Goal: Transaction & Acquisition: Purchase product/service

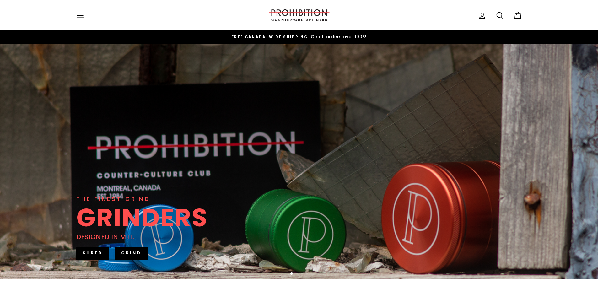
click at [79, 15] on icon "button" at bounding box center [80, 15] width 7 height 5
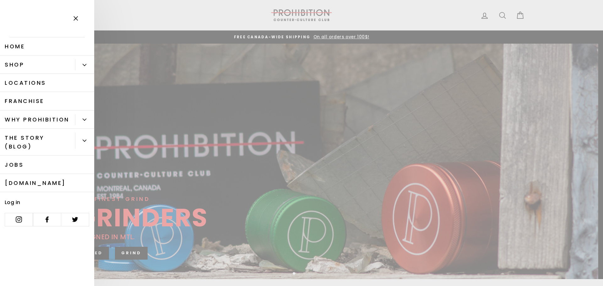
click at [61, 67] on link "Shop" at bounding box center [37, 65] width 75 height 18
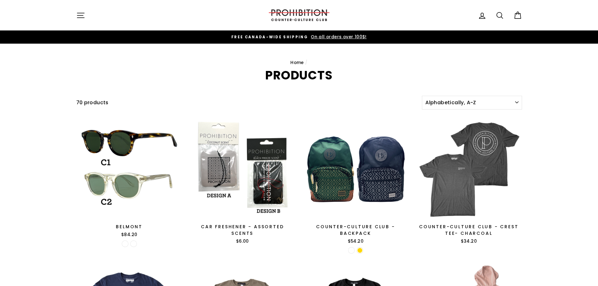
click at [501, 19] on icon at bounding box center [500, 15] width 9 height 9
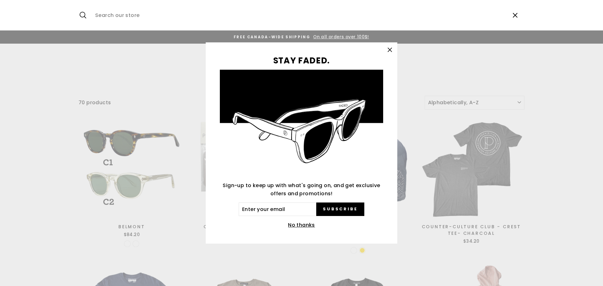
click at [138, 9] on input "Search our store" at bounding box center [299, 15] width 414 height 21
type input "pax"
click at [79, 5] on button "Search" at bounding box center [86, 15] width 14 height 21
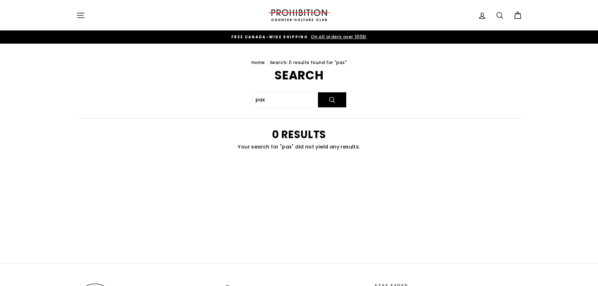
click at [91, 11] on div "Site navigation" at bounding box center [167, 15] width 182 height 18
click at [81, 14] on icon "button" at bounding box center [80, 15] width 9 height 9
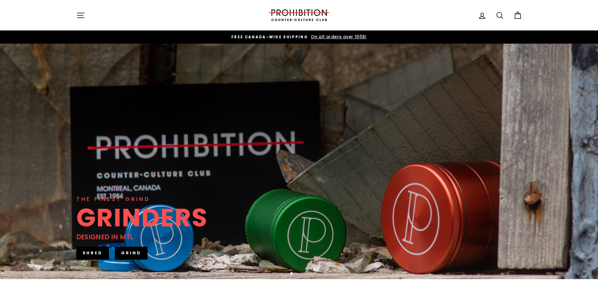
click at [74, 18] on button "Site navigation" at bounding box center [81, 15] width 16 height 14
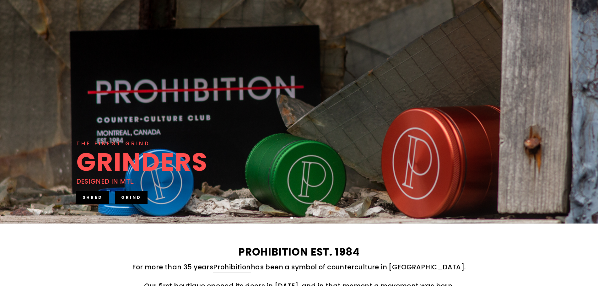
scroll to position [94, 0]
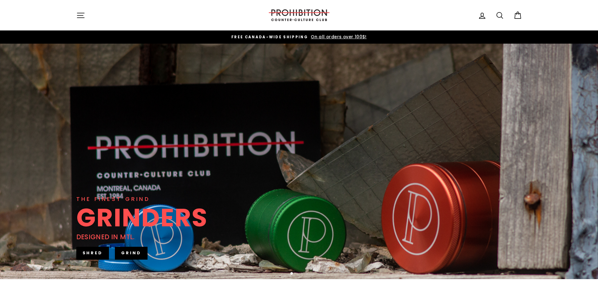
click at [82, 15] on icon "button" at bounding box center [80, 15] width 7 height 5
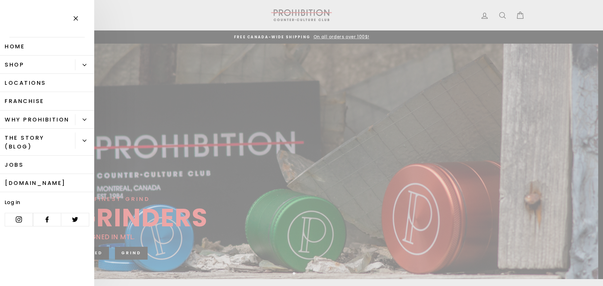
click at [30, 67] on link "Shop" at bounding box center [37, 65] width 75 height 18
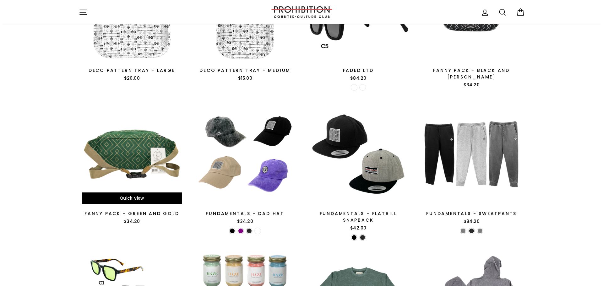
scroll to position [973, 0]
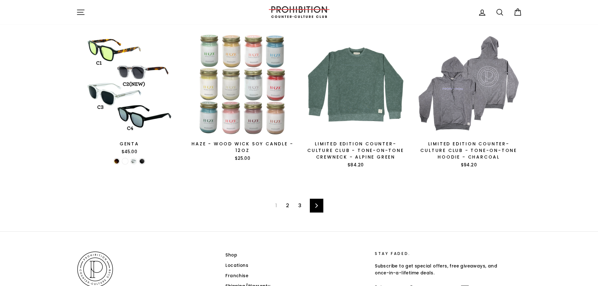
click at [301, 208] on link "3" at bounding box center [300, 206] width 11 height 10
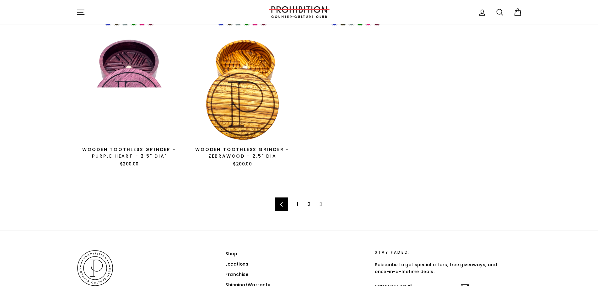
scroll to position [601, 0]
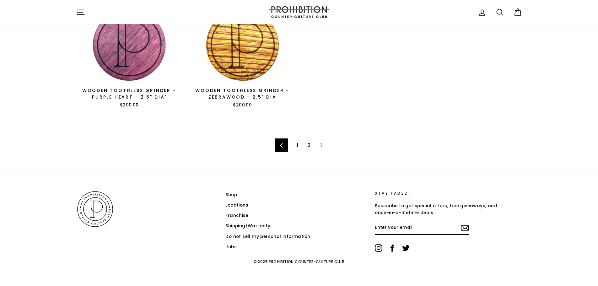
click at [310, 143] on link "2" at bounding box center [309, 145] width 11 height 10
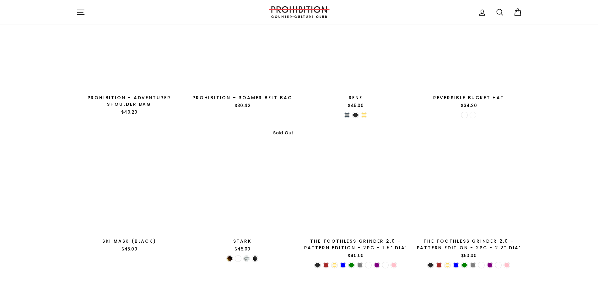
scroll to position [911, 0]
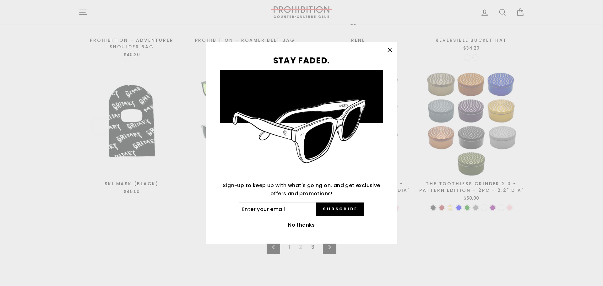
click at [389, 47] on icon "button" at bounding box center [389, 50] width 9 height 9
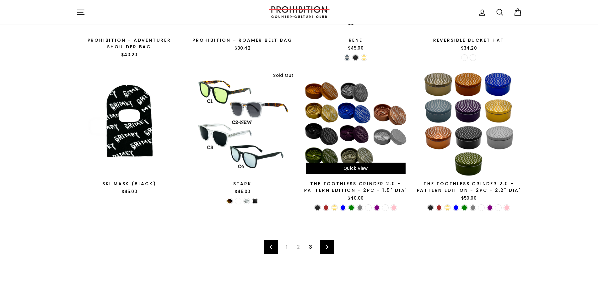
click at [370, 125] on div at bounding box center [355, 124] width 107 height 107
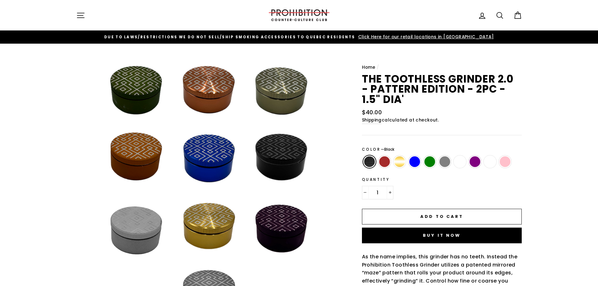
click at [128, 160] on button "Close (esc)" at bounding box center [208, 193] width 265 height 265
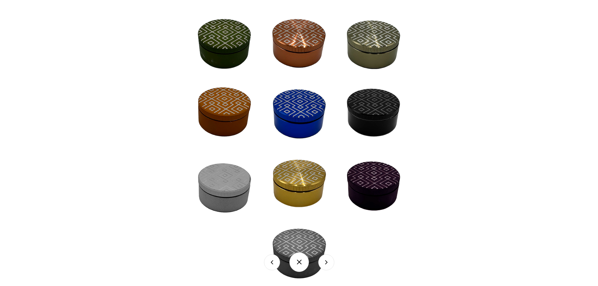
click at [316, 34] on img at bounding box center [299, 150] width 272 height 272
